Goal: Task Accomplishment & Management: Use online tool/utility

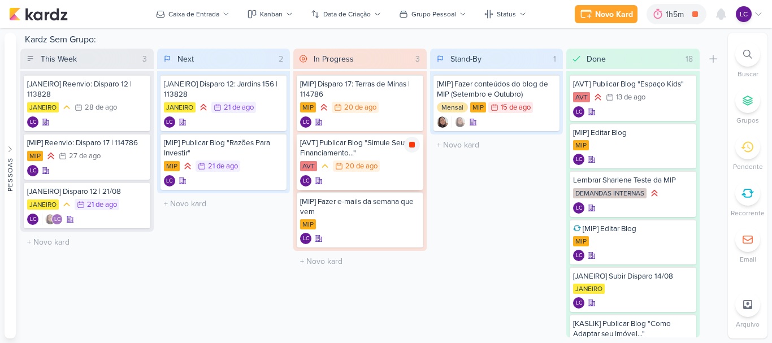
click at [410, 144] on icon at bounding box center [412, 145] width 6 height 6
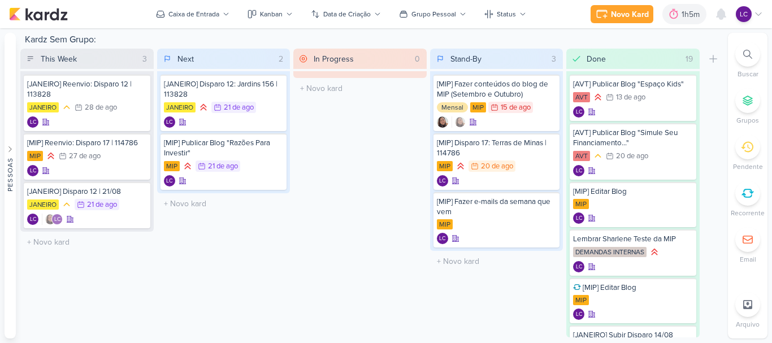
click at [757, 10] on icon at bounding box center [758, 14] width 9 height 9
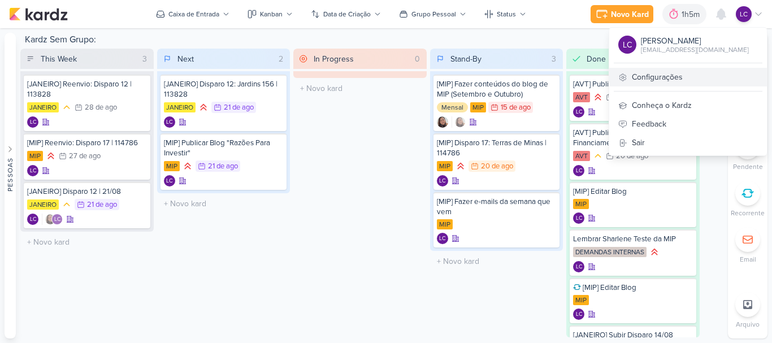
click at [635, 71] on link "Configurações" at bounding box center [688, 77] width 158 height 19
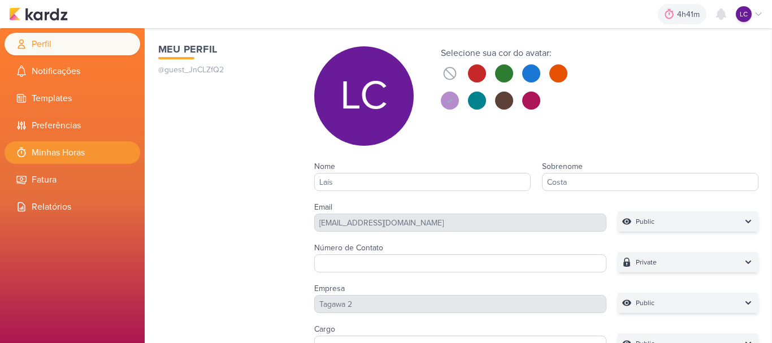
click at [38, 152] on li "Minhas Horas" at bounding box center [73, 152] width 136 height 23
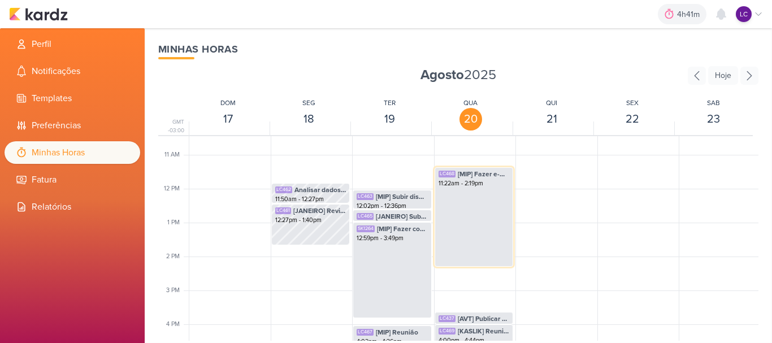
scroll to position [380, 0]
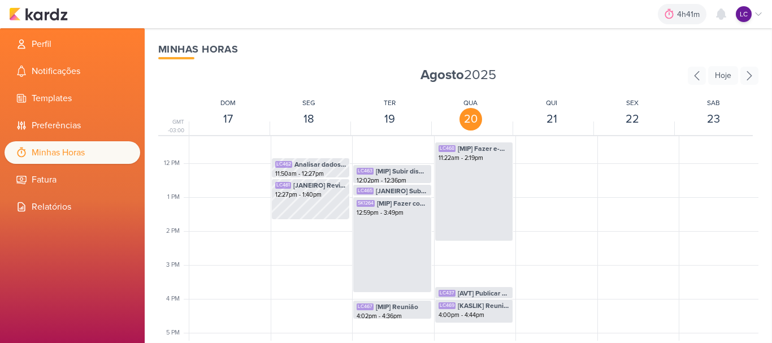
click at [401, 99] on div "TER 19" at bounding box center [389, 116] width 79 height 37
click at [389, 109] on div "TER 19" at bounding box center [389, 116] width 79 height 37
click at [386, 135] on div at bounding box center [389, 129] width 79 height 14
click at [64, 16] on img at bounding box center [38, 14] width 59 height 14
